Goal: Check status: Check status

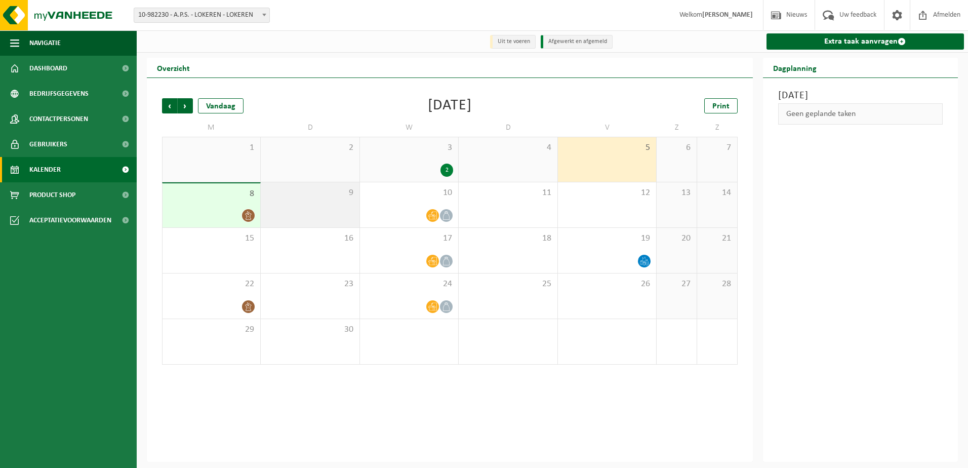
click at [342, 205] on div "9" at bounding box center [310, 204] width 98 height 45
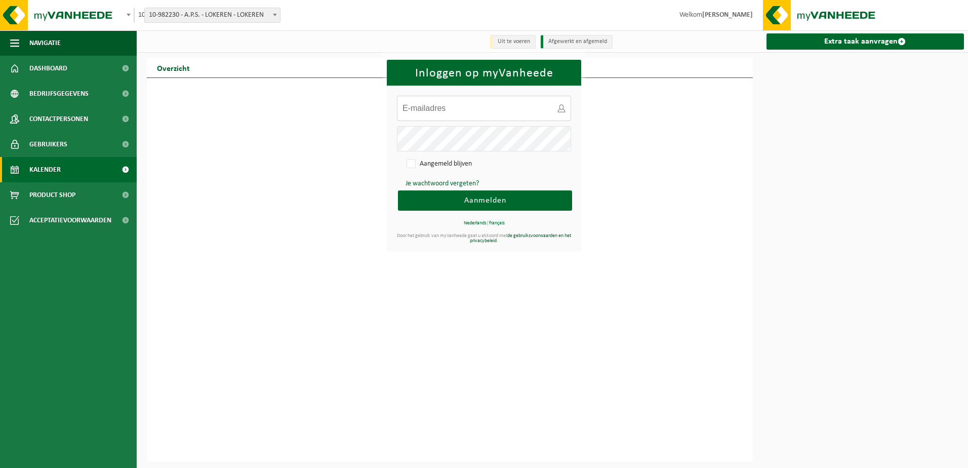
click at [427, 105] on input "E-mailadres:" at bounding box center [484, 108] width 174 height 25
type input "[EMAIL_ADDRESS][DOMAIN_NAME]"
click at [398, 190] on button "Aanmelden" at bounding box center [485, 200] width 174 height 20
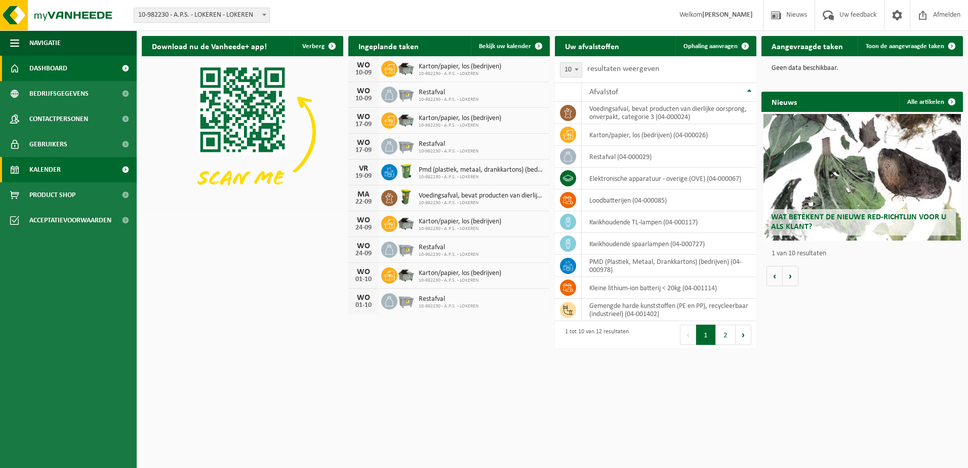
click at [71, 166] on link "Kalender" at bounding box center [68, 169] width 137 height 25
